Goal: Transaction & Acquisition: Download file/media

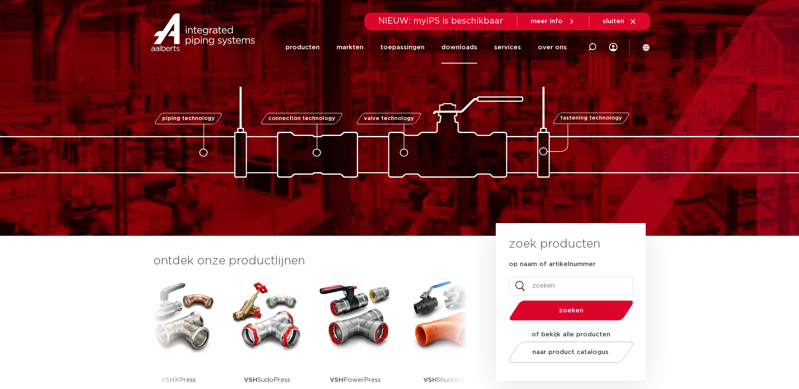
click at [466, 45] on link "downloads" at bounding box center [460, 47] width 36 height 32
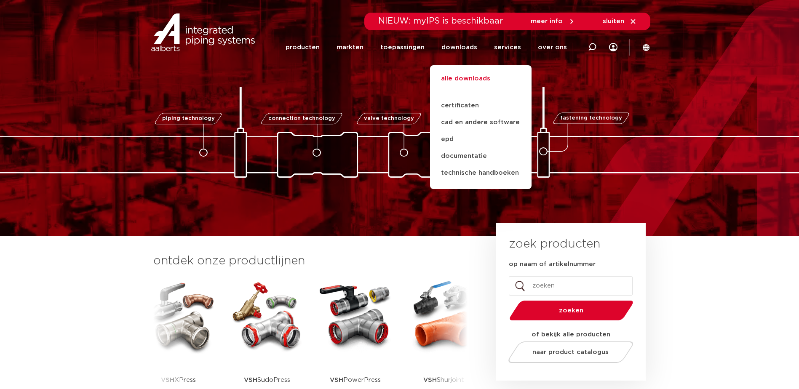
click at [485, 76] on link "alle downloads" at bounding box center [481, 83] width 102 height 19
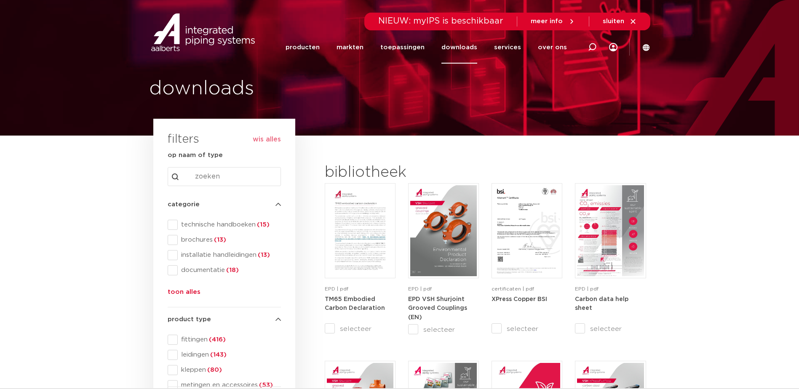
click at [248, 178] on input "Search content" at bounding box center [224, 176] width 113 height 19
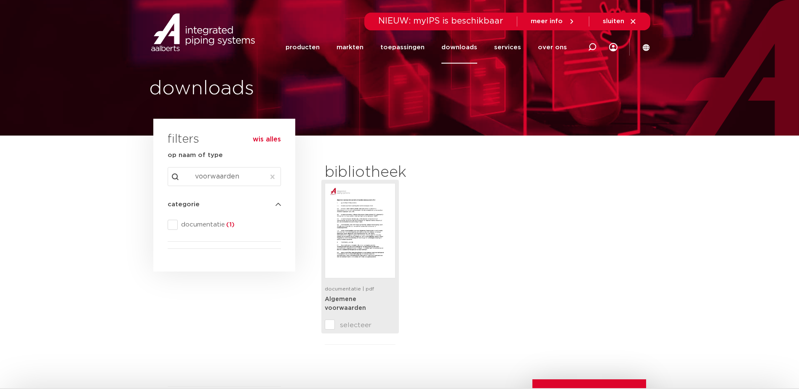
click at [359, 229] on img at bounding box center [360, 230] width 67 height 91
drag, startPoint x: 246, startPoint y: 176, endPoint x: 135, endPoint y: 177, distance: 111.2
click at [135, 177] on section "search downloads by name or type search Search content voorwaarden Clear filter…" at bounding box center [399, 249] width 799 height 227
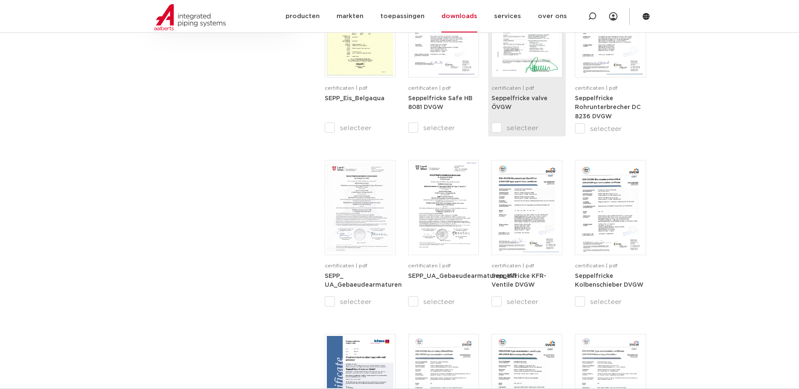
scroll to position [379, 0]
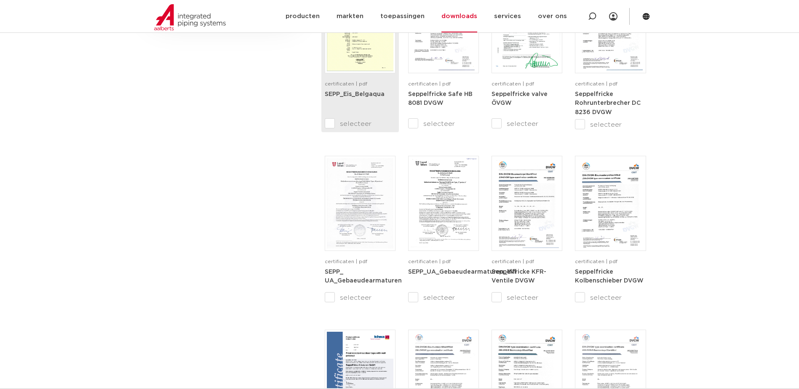
type input "sepp"
click at [364, 57] on img at bounding box center [360, 25] width 67 height 91
